Goal: Check status: Check status

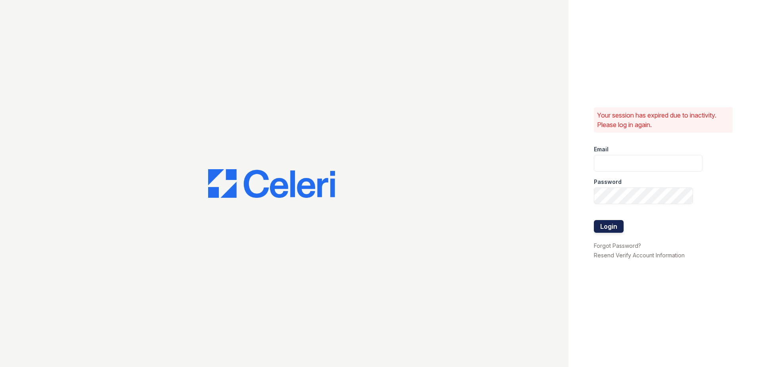
type input "arriverollingoaks@trinity-pm.com"
click at [609, 227] on button "Login" at bounding box center [609, 226] width 30 height 13
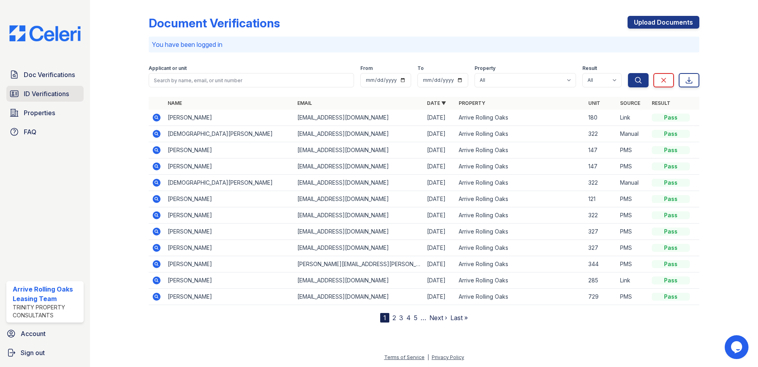
click at [53, 93] on span "ID Verifications" at bounding box center [46, 94] width 45 height 10
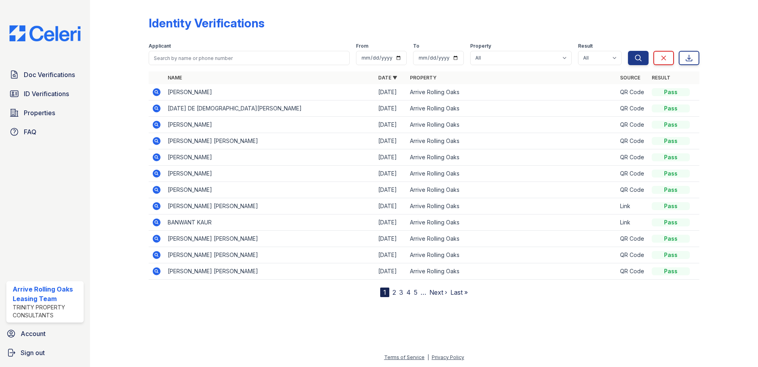
click at [159, 108] on icon at bounding box center [157, 108] width 8 height 8
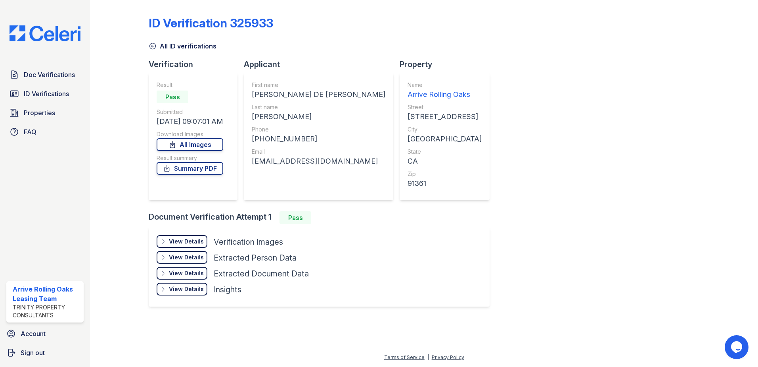
drag, startPoint x: 161, startPoint y: 255, endPoint x: 181, endPoint y: 242, distance: 23.3
click at [162, 253] on div "View Details Details" at bounding box center [182, 257] width 51 height 13
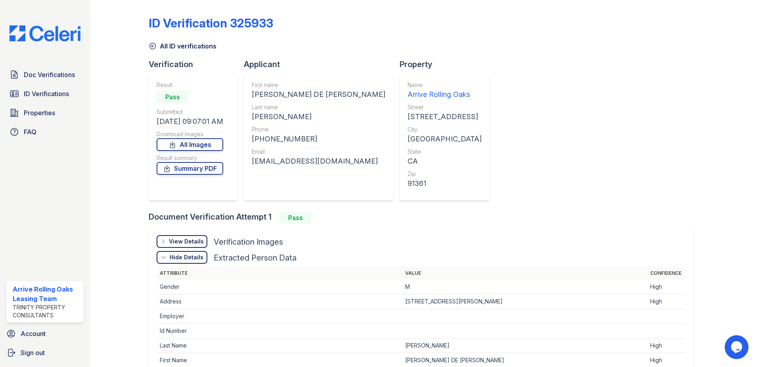
click at [181, 242] on div "View Details" at bounding box center [186, 241] width 35 height 8
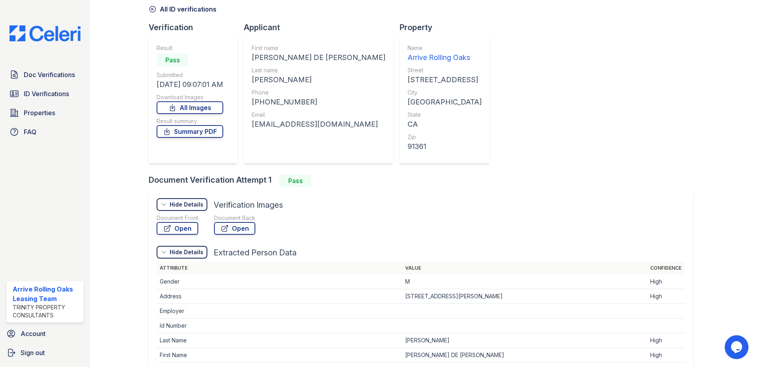
scroll to position [40, 0]
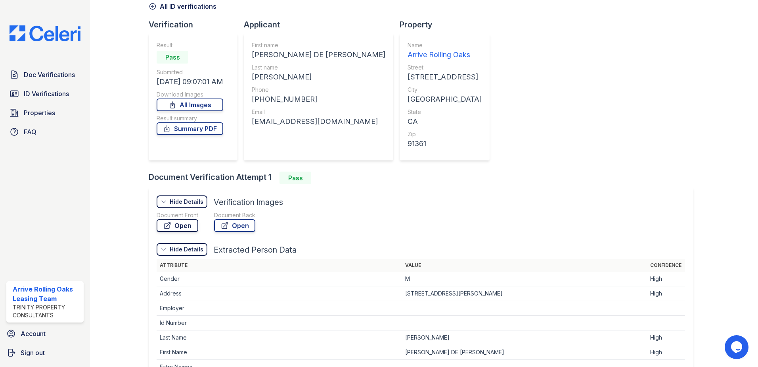
click at [167, 228] on icon at bounding box center [168, 226] width 6 height 6
click at [11, 88] on link "ID Verifications" at bounding box center [44, 94] width 77 height 16
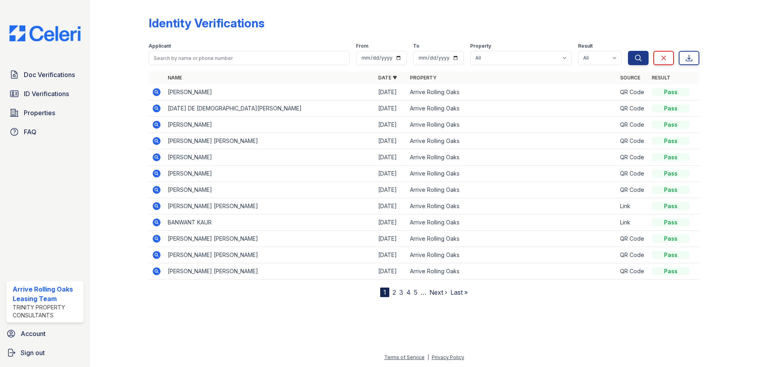
click at [158, 91] on icon at bounding box center [157, 92] width 8 height 8
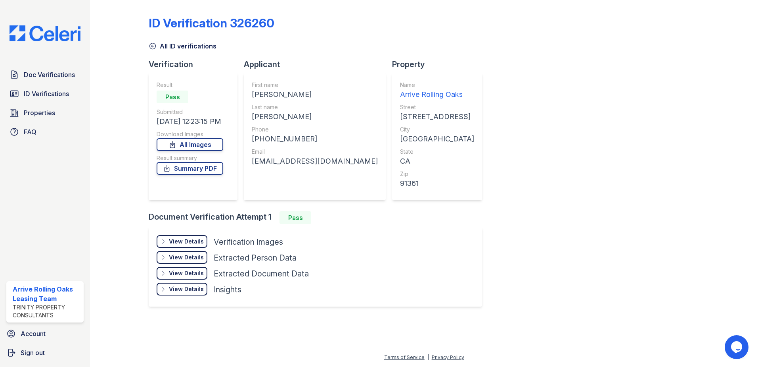
click at [190, 244] on div "View Details" at bounding box center [186, 241] width 35 height 8
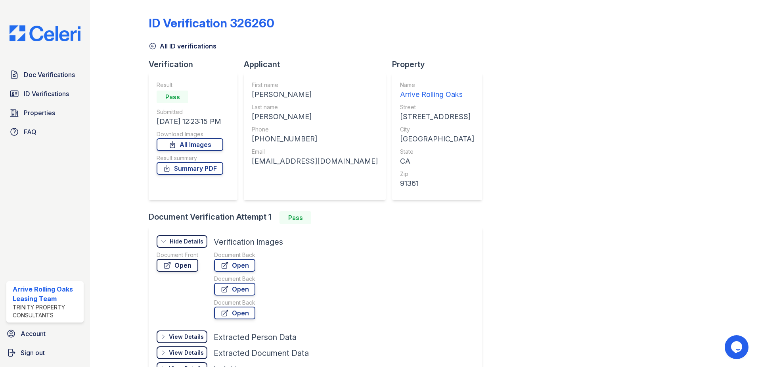
click at [179, 269] on link "Open" at bounding box center [178, 265] width 42 height 13
click at [287, 163] on div "alexias746@gmail.com" at bounding box center [315, 160] width 126 height 11
click at [287, 162] on div "alexias746@gmail.com" at bounding box center [315, 160] width 126 height 11
copy div "alexias746@gmail.com"
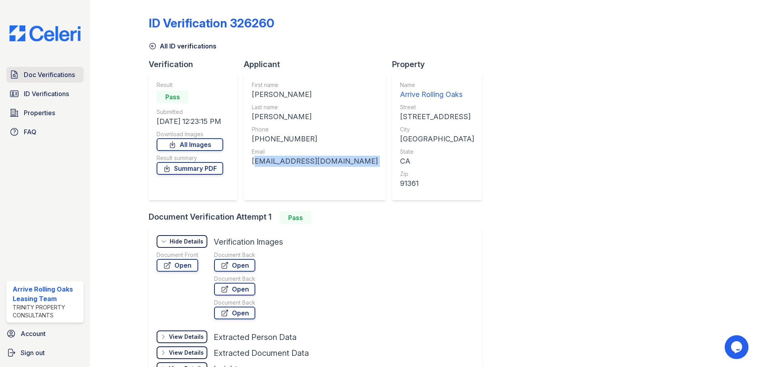
click at [59, 75] on span "Doc Verifications" at bounding box center [49, 75] width 51 height 10
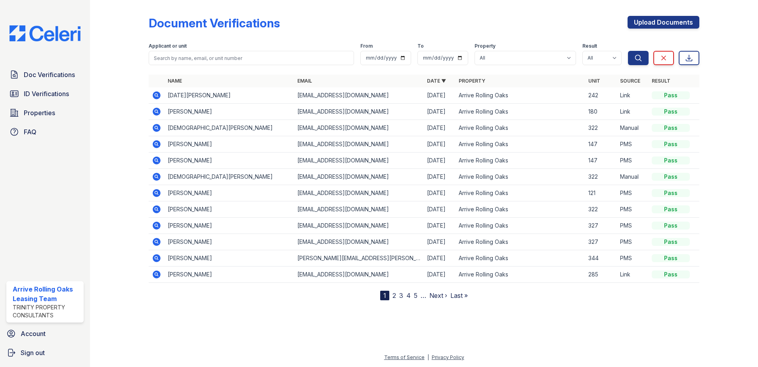
click at [157, 98] on icon at bounding box center [157, 95] width 8 height 8
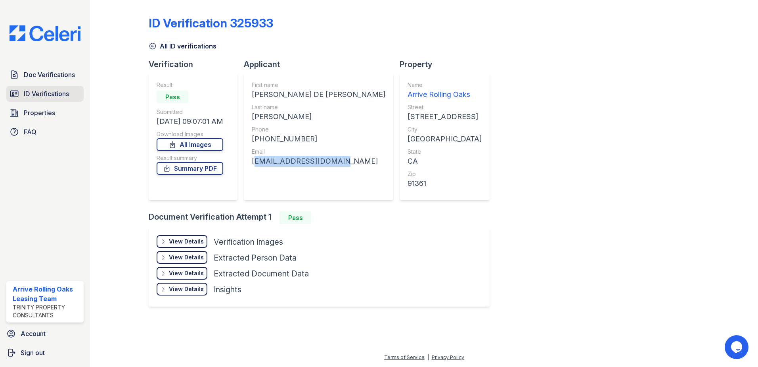
click at [36, 98] on span "ID Verifications" at bounding box center [46, 94] width 45 height 10
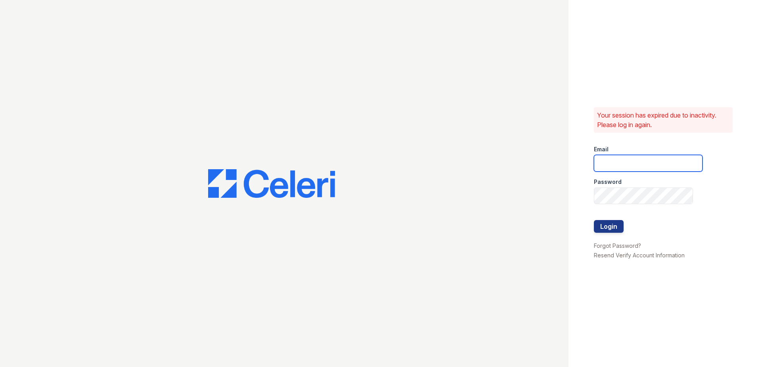
type input "[EMAIL_ADDRESS][DOMAIN_NAME]"
click at [613, 227] on button "Login" at bounding box center [609, 226] width 30 height 13
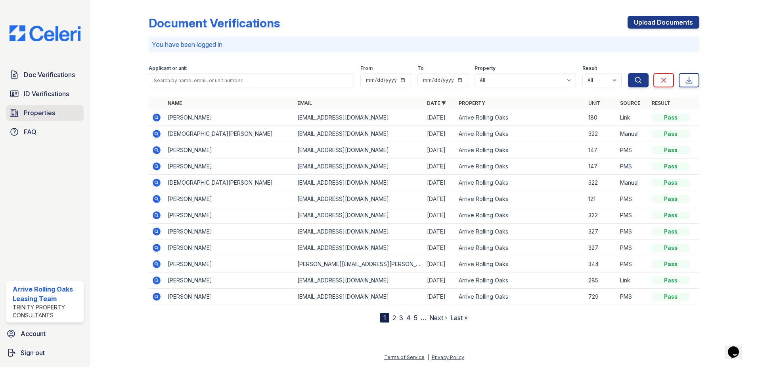
click at [49, 112] on span "Properties" at bounding box center [39, 113] width 31 height 10
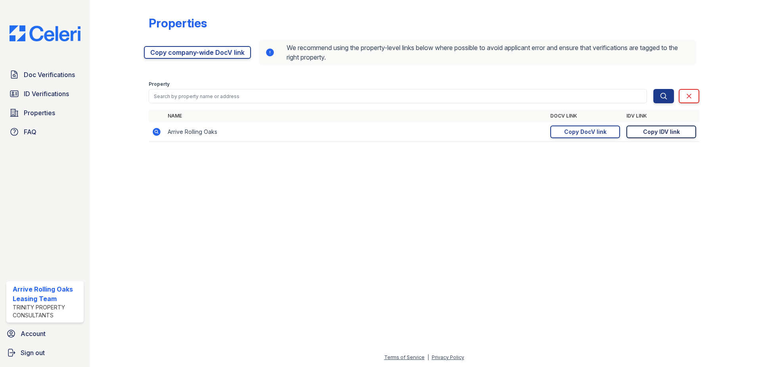
click at [658, 131] on div "Copy IDV link" at bounding box center [661, 132] width 37 height 8
click at [592, 128] on div "Copy DocV link" at bounding box center [585, 132] width 42 height 8
click at [599, 131] on div "Copy DocV link" at bounding box center [585, 132] width 42 height 8
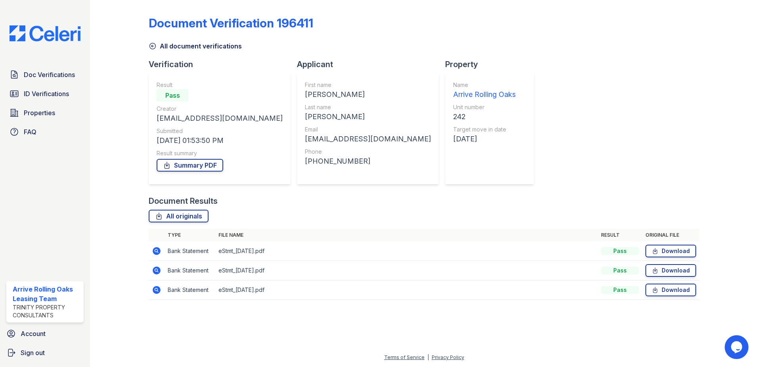
click at [160, 248] on icon at bounding box center [157, 251] width 10 height 10
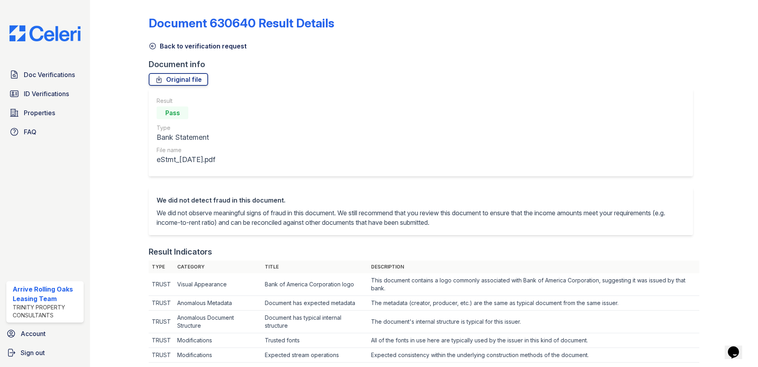
click at [152, 46] on icon at bounding box center [153, 46] width 6 height 6
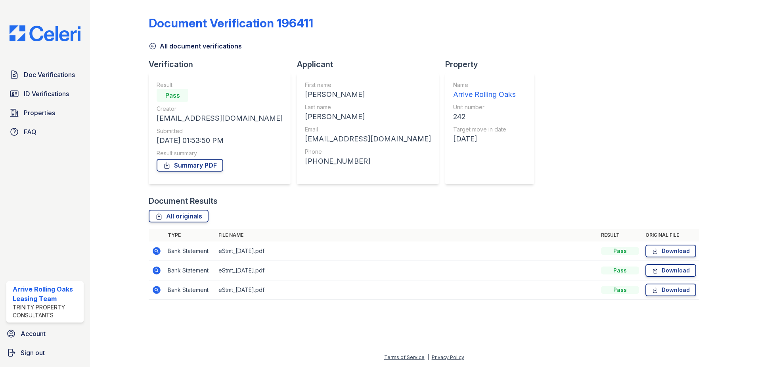
click at [154, 268] on icon at bounding box center [157, 270] width 8 height 8
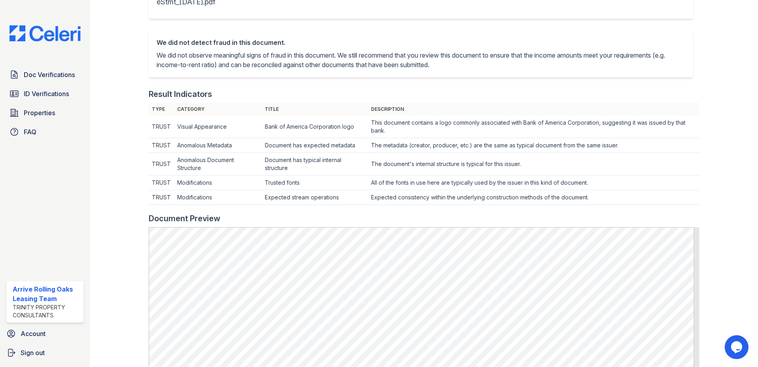
scroll to position [172, 0]
